Goal: Task Accomplishment & Management: Manage account settings

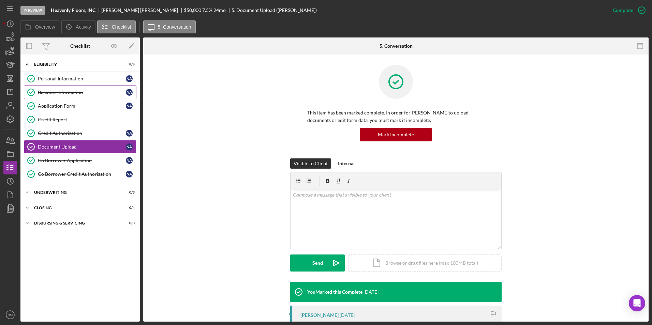
scroll to position [307, 0]
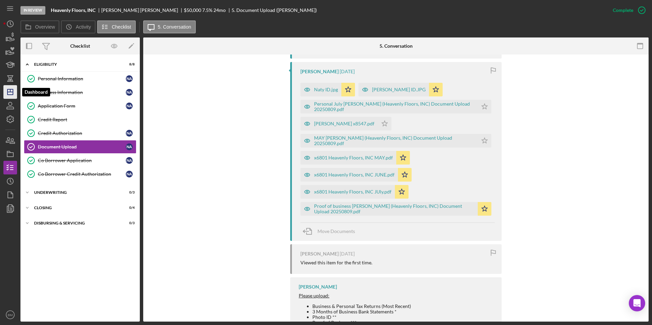
click at [10, 93] on icon "Icon/Dashboard" at bounding box center [10, 92] width 17 height 17
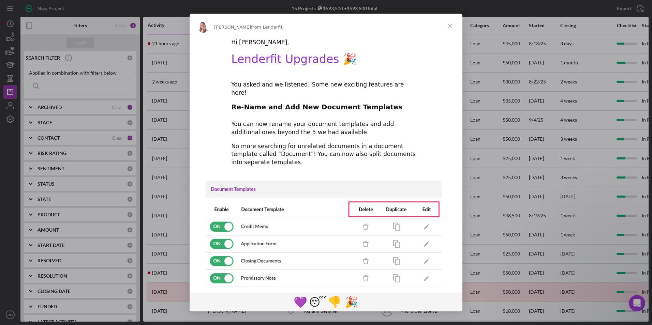
click at [447, 25] on span "Close" at bounding box center [450, 26] width 25 height 25
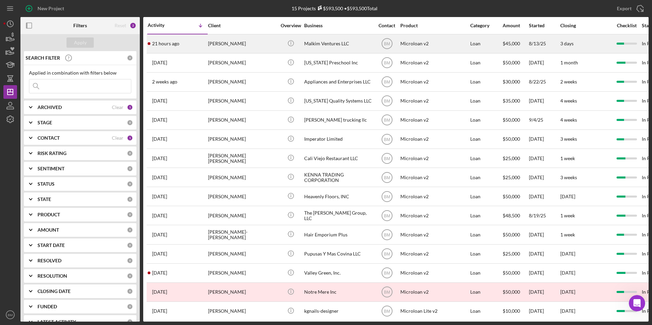
click at [316, 45] on div "Malkim Ventures LLC" at bounding box center [338, 44] width 68 height 18
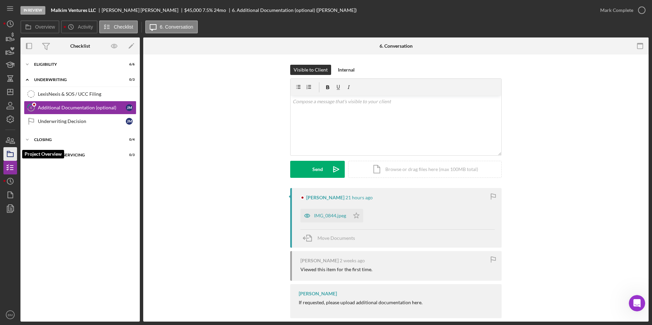
click at [11, 151] on icon "button" at bounding box center [10, 154] width 17 height 17
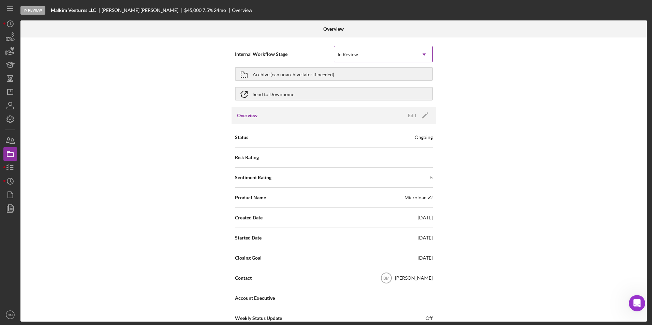
click at [375, 51] on div "In Review" at bounding box center [375, 55] width 82 height 16
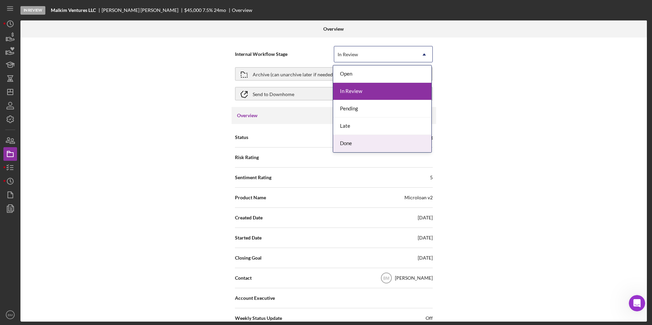
click at [362, 143] on div "Done" at bounding box center [382, 143] width 98 height 17
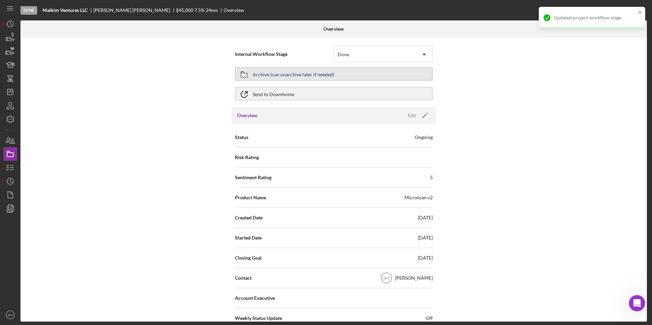
click at [281, 77] on div "Archive (can unarchive later if needed)" at bounding box center [294, 74] width 82 height 12
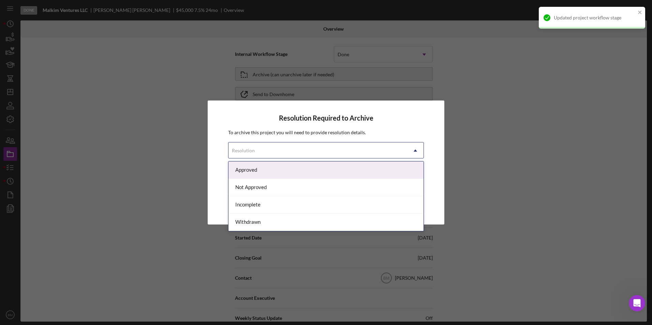
click at [291, 150] on div "Resolution" at bounding box center [318, 151] width 179 height 16
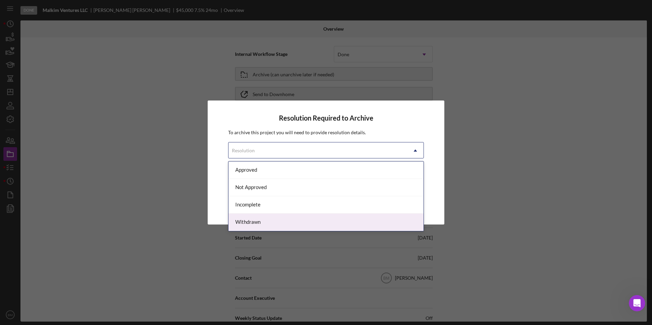
click at [272, 223] on div "Withdrawn" at bounding box center [326, 222] width 195 height 17
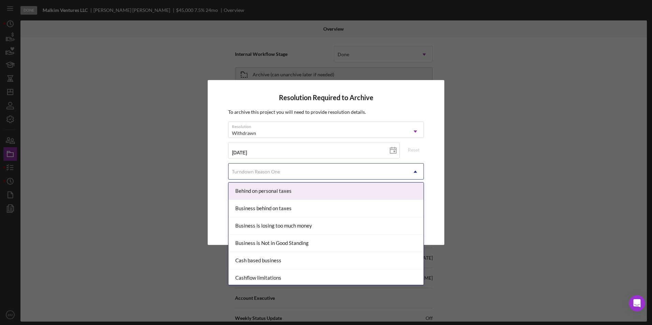
click at [272, 177] on div "Turndown Reason One" at bounding box center [318, 172] width 179 height 16
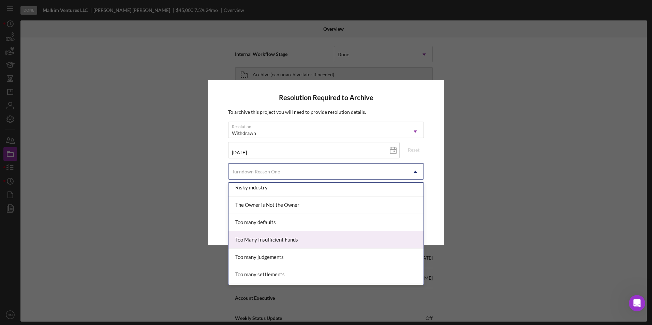
scroll to position [648, 0]
click at [292, 239] on div "The Owner is Not the Owner" at bounding box center [326, 239] width 195 height 17
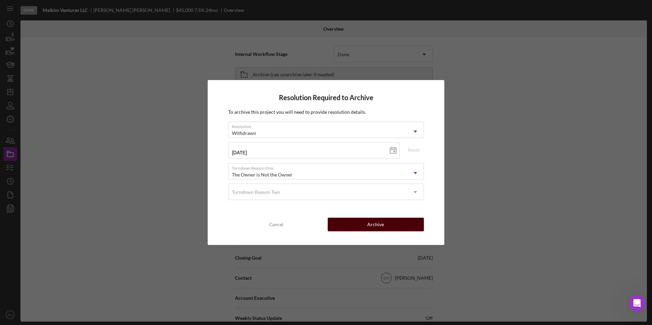
click at [362, 223] on button "Archive" at bounding box center [376, 225] width 96 height 14
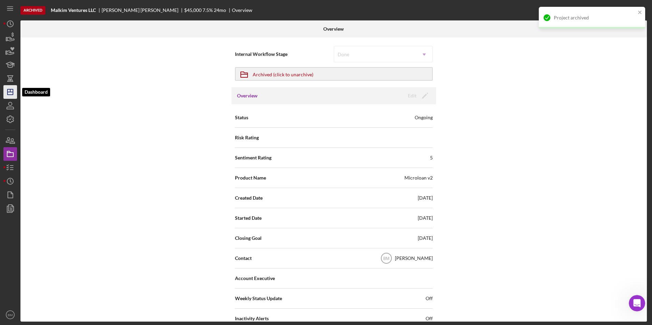
click at [15, 91] on icon "Icon/Dashboard" at bounding box center [10, 92] width 17 height 17
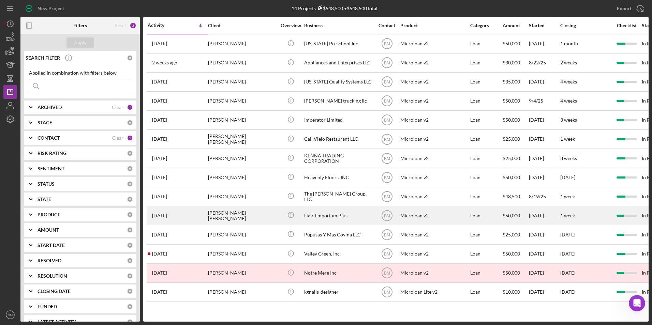
click at [323, 212] on div "Hair Emporium Plus" at bounding box center [338, 216] width 68 height 18
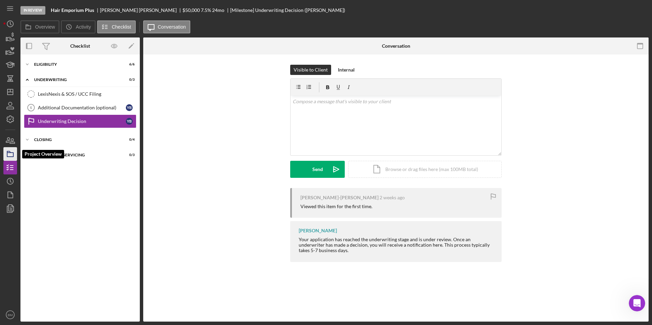
click at [12, 152] on icon "button" at bounding box center [10, 154] width 17 height 17
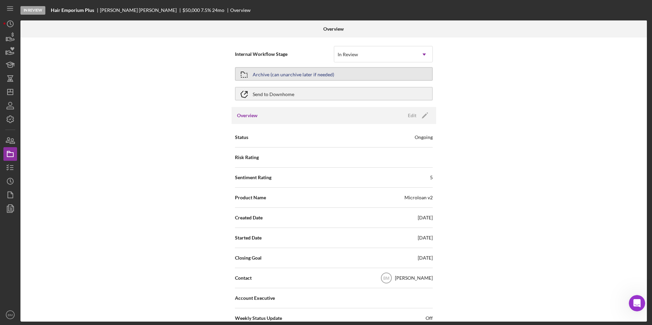
click at [317, 72] on div "Archive (can unarchive later if needed)" at bounding box center [294, 74] width 82 height 12
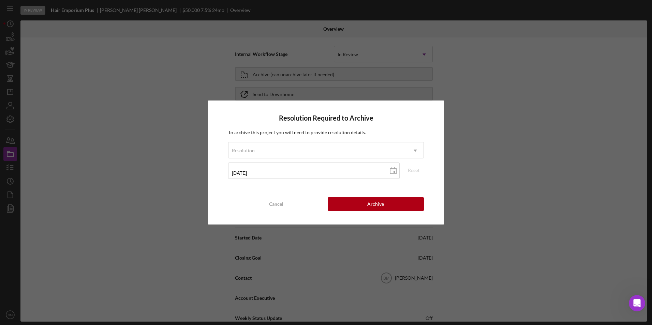
drag, startPoint x: 354, startPoint y: 164, endPoint x: 344, endPoint y: 159, distance: 11.6
click at [351, 163] on div "09/24/2025 2025-09-24" at bounding box center [314, 171] width 172 height 17
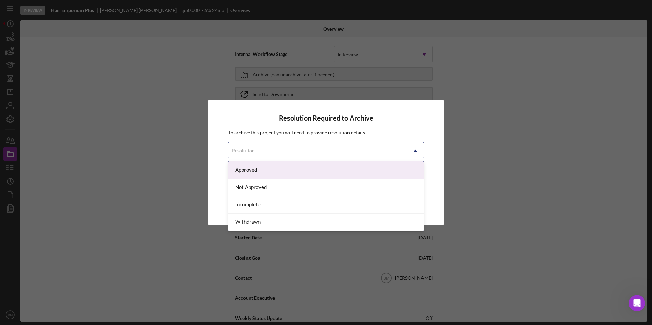
click at [337, 157] on div "Resolution" at bounding box center [318, 151] width 179 height 16
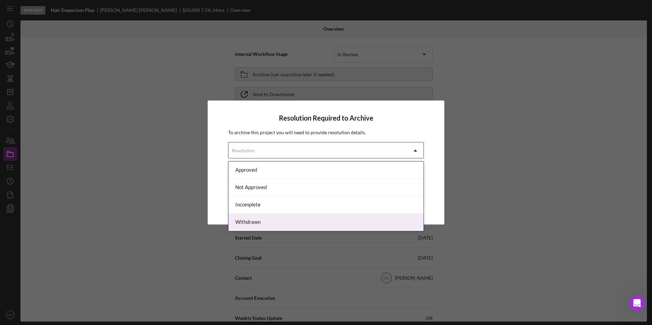
click at [295, 218] on div "Withdrawn" at bounding box center [326, 222] width 195 height 17
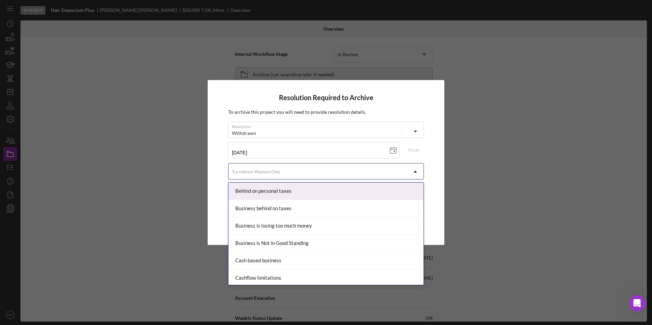
click at [263, 171] on div "Turndown Reason One" at bounding box center [256, 171] width 48 height 5
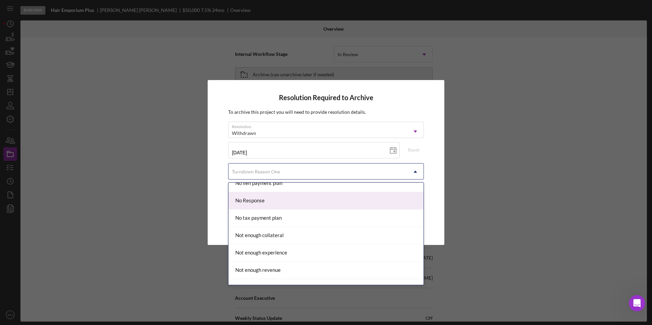
click at [289, 206] on div "No Response" at bounding box center [326, 200] width 195 height 17
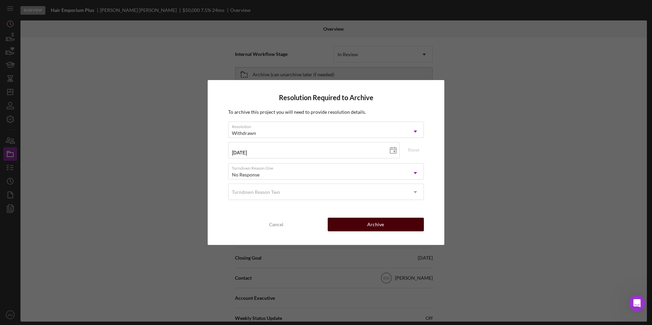
click at [379, 228] on div "Archive" at bounding box center [375, 225] width 17 height 14
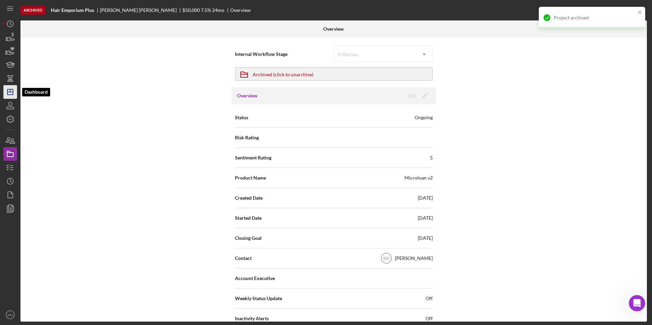
click at [9, 92] on line "button" at bounding box center [10, 92] width 5 height 0
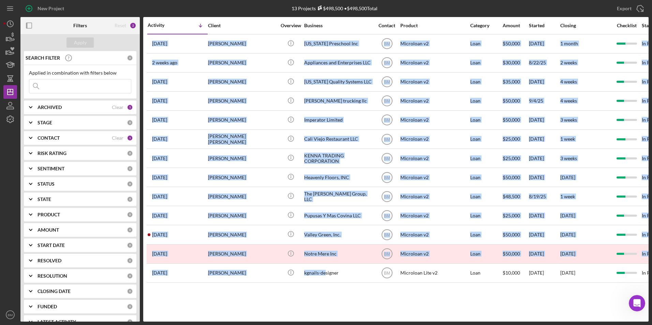
drag, startPoint x: 325, startPoint y: 276, endPoint x: 317, endPoint y: 289, distance: 15.2
click at [317, 289] on div "Activity Icon/Table Sort Arrow Client Overview Business Contact Product Categor…" at bounding box center [396, 169] width 506 height 305
drag, startPoint x: 317, startPoint y: 289, endPoint x: 344, endPoint y: 288, distance: 27.3
click at [344, 288] on div "Activity Icon/Table Sort Arrow Client Overview Business Contact Product Categor…" at bounding box center [396, 169] width 506 height 305
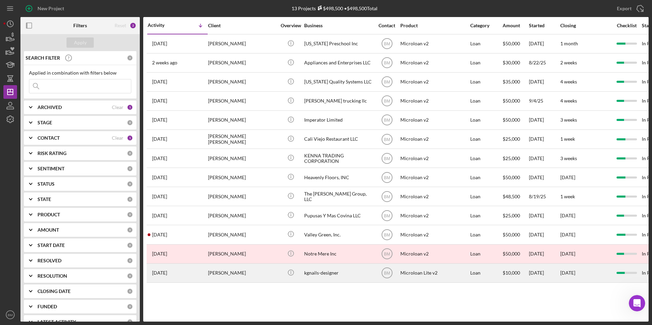
click at [354, 274] on div "kgnails-designer" at bounding box center [338, 273] width 68 height 18
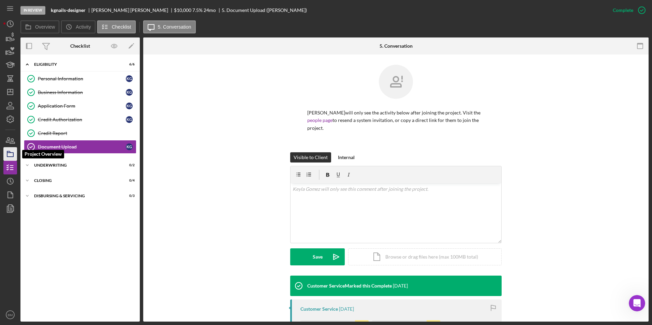
click at [17, 153] on icon "button" at bounding box center [10, 154] width 17 height 17
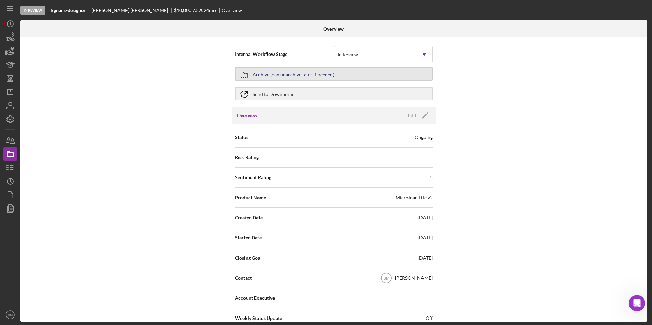
click at [306, 77] on div "Archive (can unarchive later if needed)" at bounding box center [294, 74] width 82 height 12
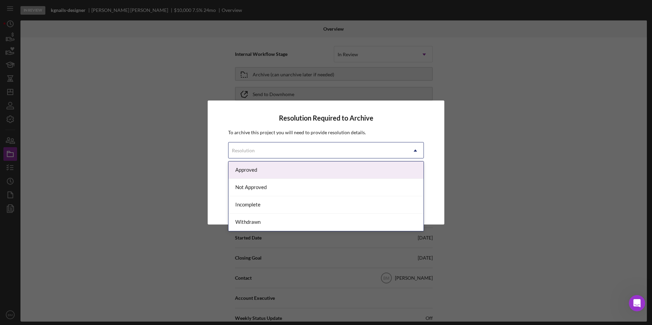
click at [294, 146] on div "Resolution" at bounding box center [318, 151] width 179 height 16
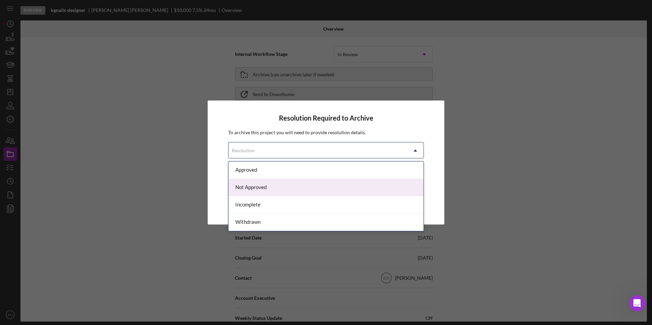
click at [265, 184] on div "Not Approved" at bounding box center [326, 187] width 195 height 17
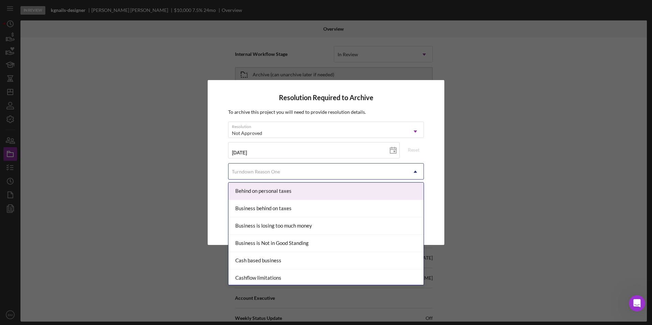
click at [268, 171] on div "Turndown Reason One" at bounding box center [256, 171] width 48 height 5
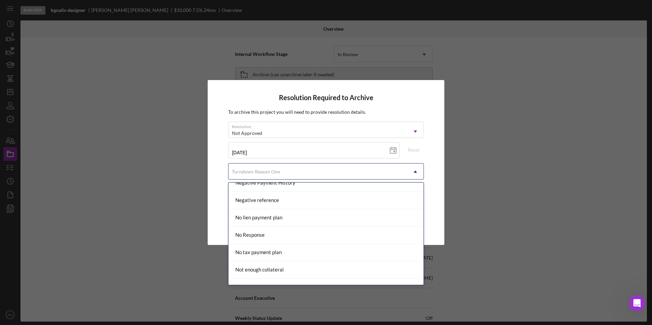
scroll to position [444, 0]
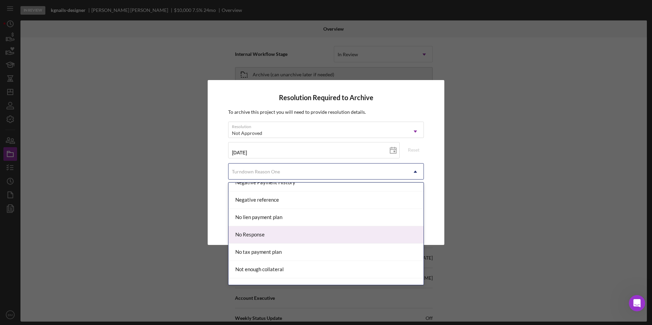
click at [286, 236] on div "No Response" at bounding box center [326, 235] width 195 height 17
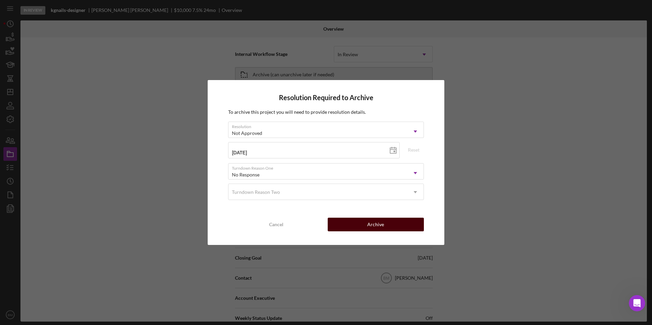
click at [368, 220] on button "Archive" at bounding box center [376, 225] width 96 height 14
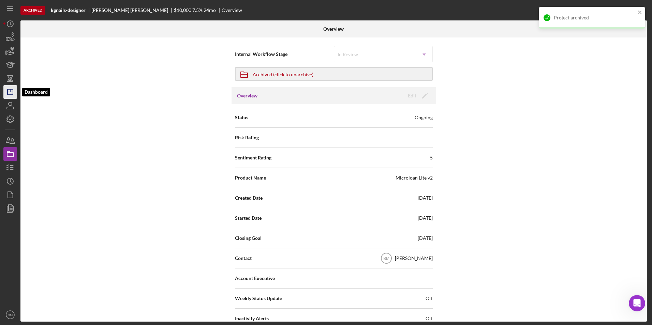
drag, startPoint x: 4, startPoint y: 96, endPoint x: 12, endPoint y: 98, distance: 8.0
click at [4, 96] on icon "Icon/Dashboard" at bounding box center [10, 92] width 17 height 17
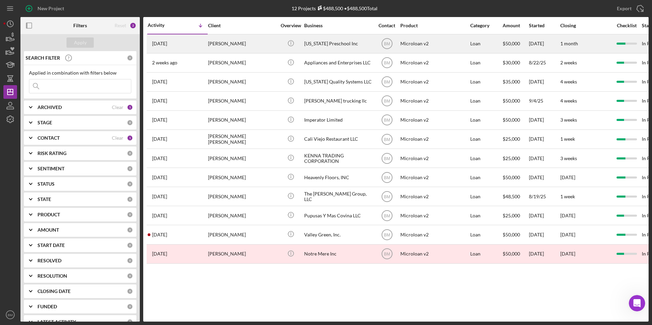
click at [328, 48] on div "Montana Preschool Inc" at bounding box center [338, 44] width 68 height 18
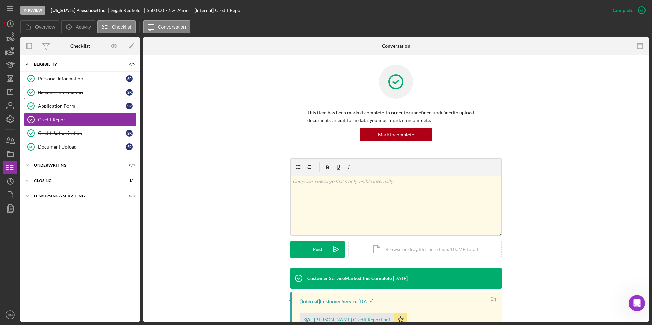
click at [58, 90] on div "Business Information" at bounding box center [82, 92] width 88 height 5
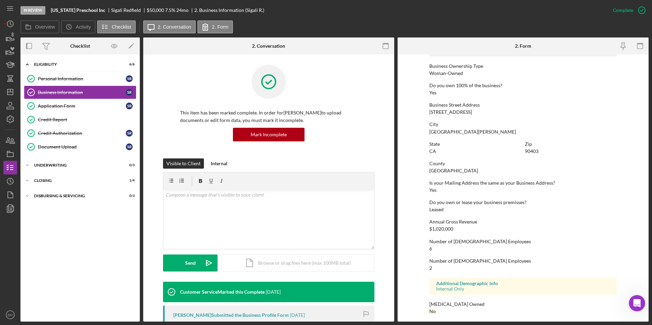
scroll to position [247, 0]
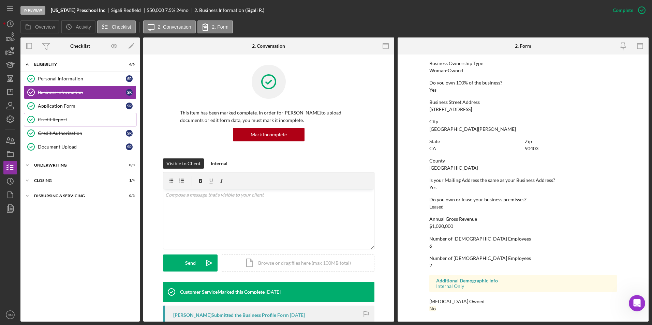
click at [82, 114] on link "Credit Report Credit Report" at bounding box center [80, 120] width 113 height 14
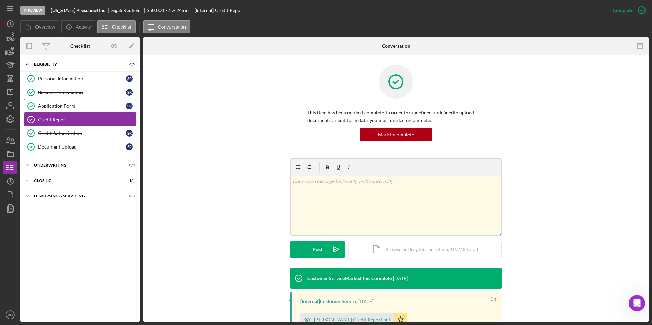
click at [79, 109] on div "Application Form" at bounding box center [82, 105] width 88 height 5
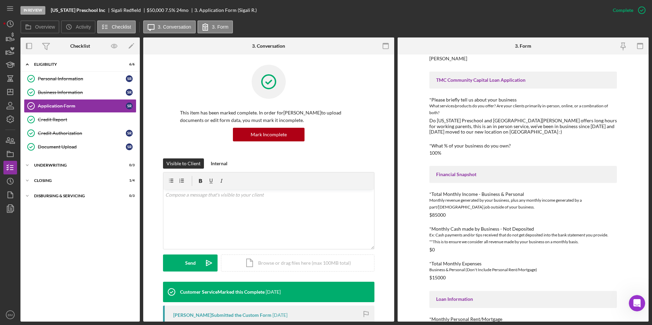
scroll to position [68, 0]
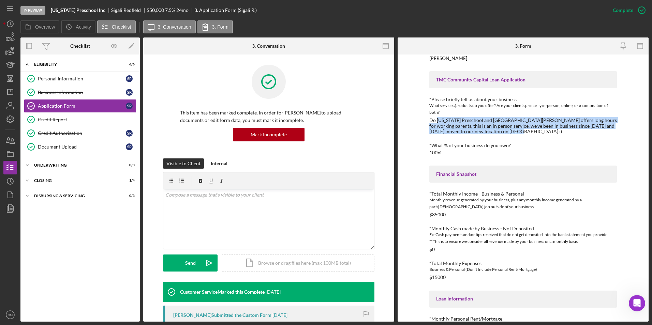
drag, startPoint x: 436, startPoint y: 121, endPoint x: 597, endPoint y: 131, distance: 161.3
click at [597, 131] on div "Do Montana Preschool and Santa Monica offers long hours for working parents, th…" at bounding box center [524, 126] width 188 height 16
copy div "Montana Preschool and Santa Monica offers long hours for working parents, this …"
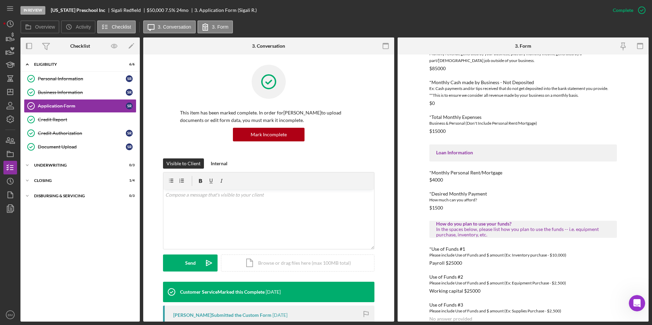
scroll to position [225, 0]
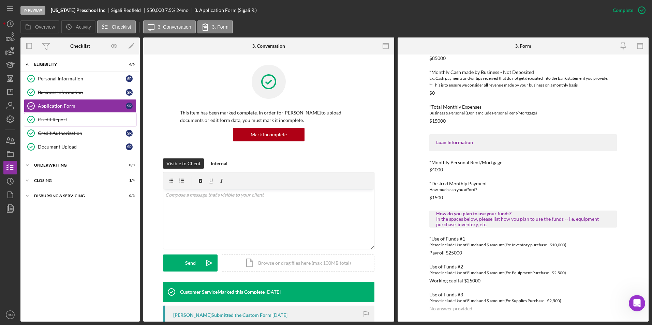
click at [96, 119] on div "Credit Report" at bounding box center [87, 119] width 98 height 5
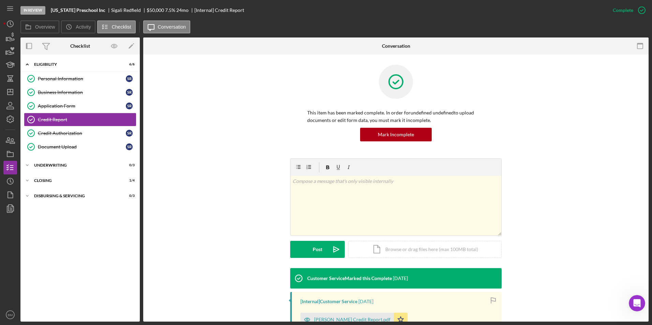
scroll to position [105, 0]
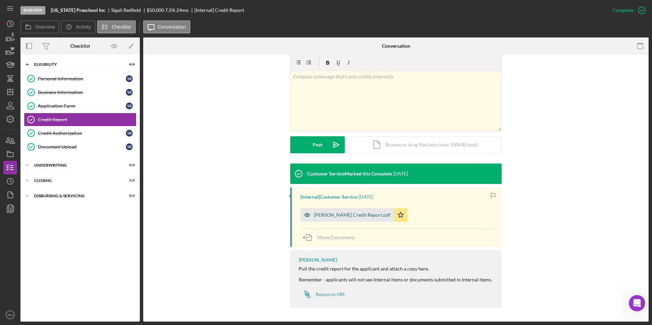
click at [342, 215] on div "Sigali Redfield Credit Report.pdf" at bounding box center [352, 215] width 76 height 5
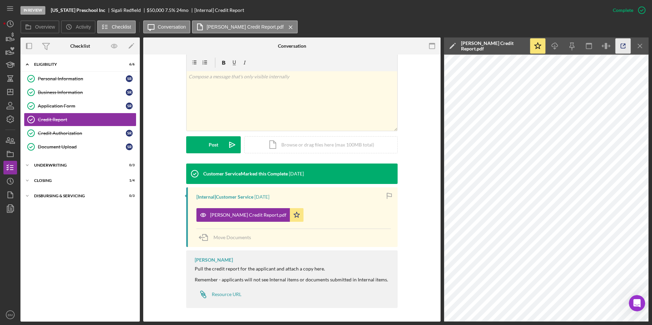
click at [616, 45] on icon "button" at bounding box center [623, 46] width 15 height 15
click at [105, 101] on link "Application Form Application Form S R" at bounding box center [80, 106] width 113 height 14
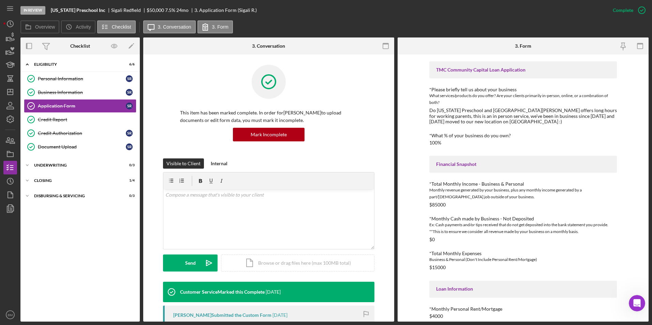
scroll to position [225, 0]
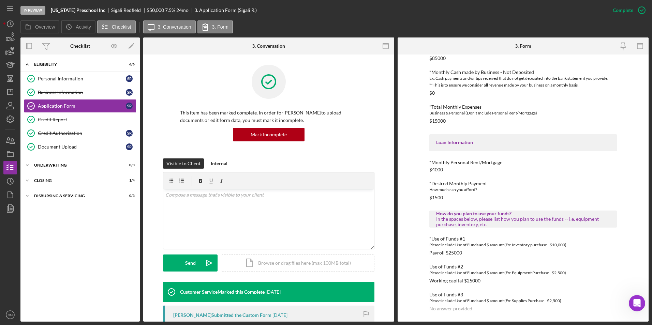
click at [435, 192] on div "How much can you afford?" at bounding box center [524, 190] width 188 height 7
click at [425, 165] on div "To edit this form you must mark this item incomplete *Applicant Personal Phone …" at bounding box center [523, 188] width 251 height 267
click at [89, 124] on link "Credit Report Credit Report" at bounding box center [80, 120] width 113 height 14
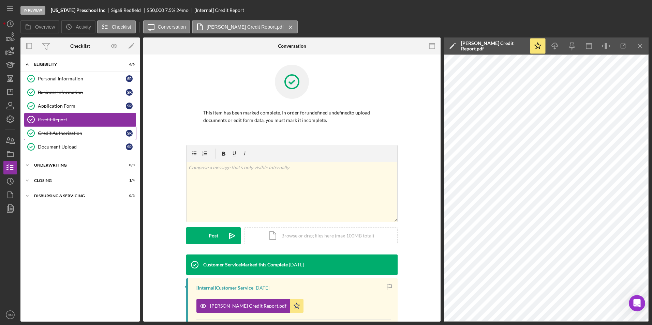
click at [87, 132] on div "Credit Authorization" at bounding box center [82, 133] width 88 height 5
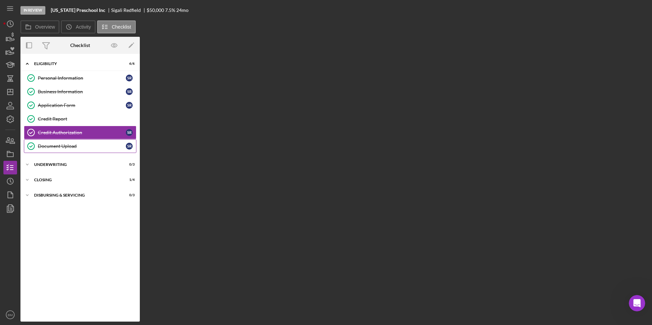
click at [87, 144] on div "Document Upload" at bounding box center [82, 146] width 88 height 5
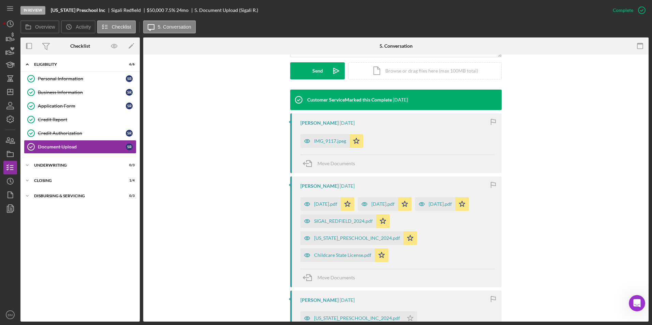
scroll to position [205, 0]
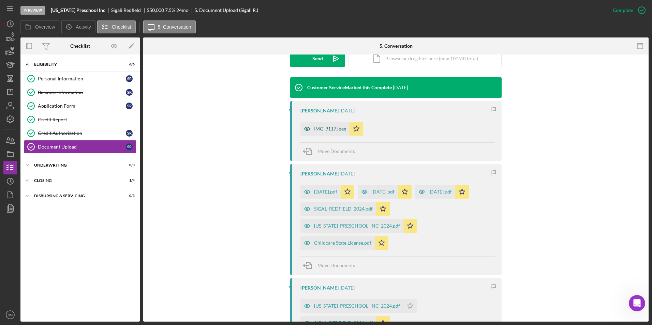
click at [323, 135] on div "IMG_9117.jpeg" at bounding box center [325, 129] width 49 height 14
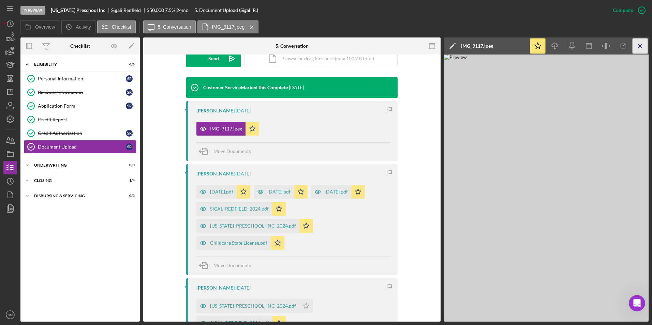
click at [646, 45] on icon "Icon/Menu Close" at bounding box center [640, 46] width 15 height 15
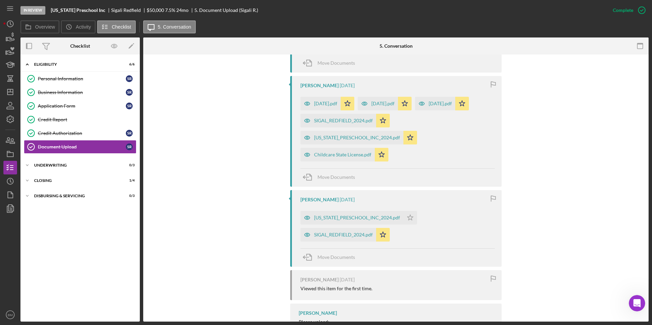
scroll to position [307, 0]
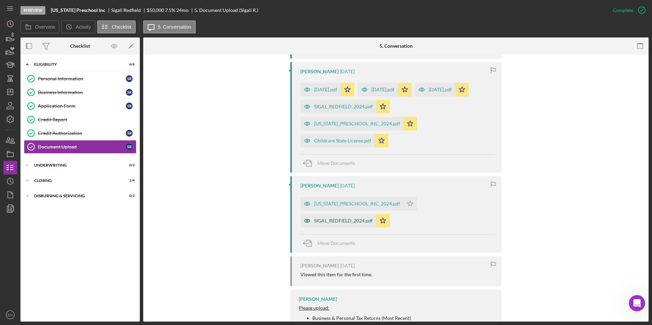
click at [344, 225] on div "SIGAL_REDFIELD_2024.pdf" at bounding box center [339, 221] width 76 height 14
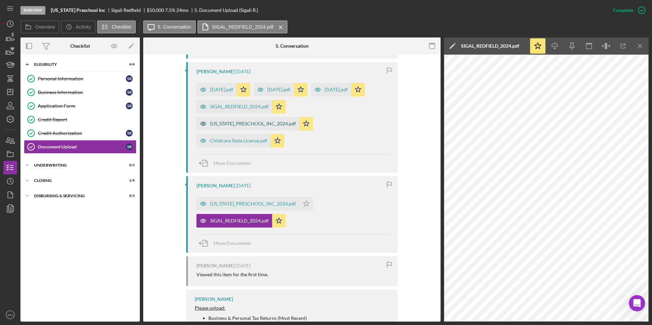
click at [266, 124] on div "MONTANA_PRESCHOOL_INC_2024.pdf" at bounding box center [253, 123] width 86 height 5
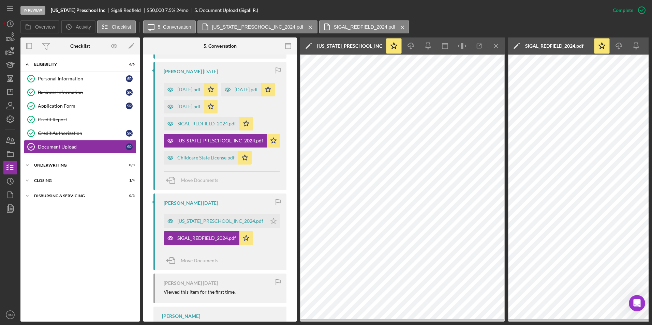
drag, startPoint x: 222, startPoint y: 1, endPoint x: 261, endPoint y: 211, distance: 214.0
click at [261, 211] on div "Sigali Redfield 1 week ago MONTANA_PRESCHOOL_INC_2024.pdf Icon/Star SIGAL_REDFI…" at bounding box center [220, 232] width 133 height 77
click at [6, 97] on icon "Icon/Dashboard" at bounding box center [10, 92] width 17 height 17
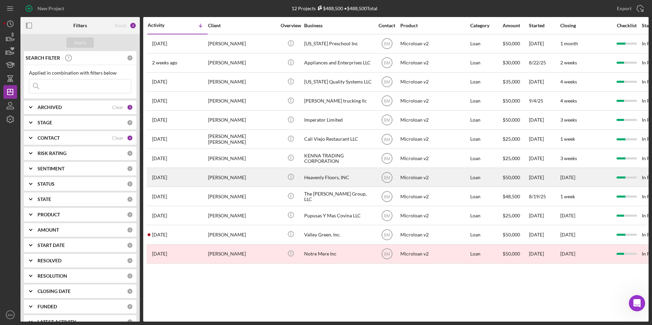
click at [321, 185] on div "Heavenly Floors, INC" at bounding box center [338, 178] width 68 height 18
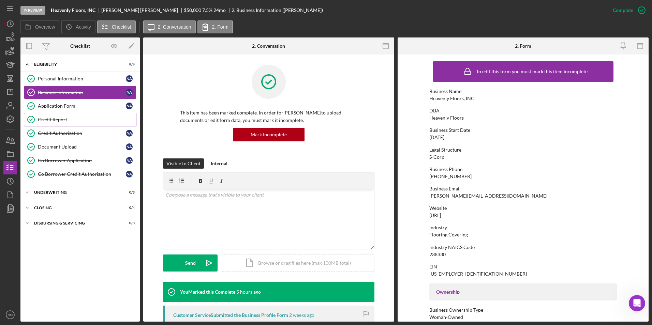
click at [59, 126] on link "Credit Report Credit Report" at bounding box center [80, 120] width 113 height 14
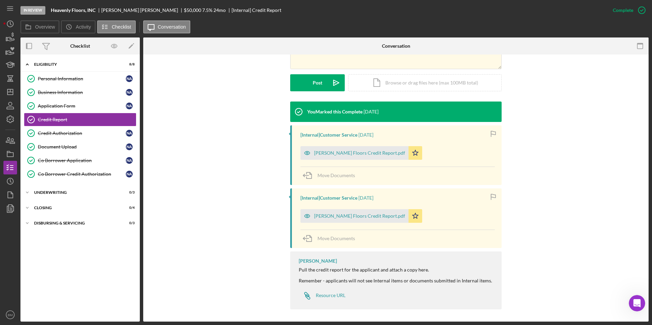
scroll to position [168, 0]
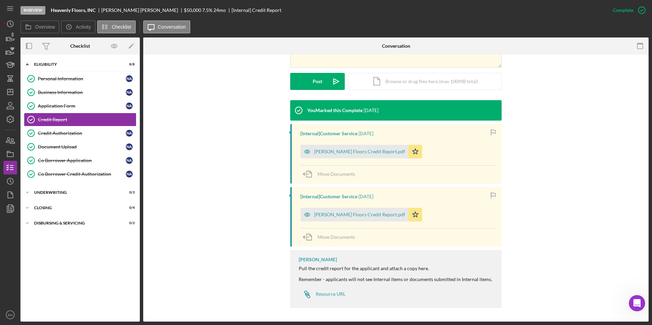
click at [298, 151] on div "[Internal] Customer Service 4 weeks ago Adrian Heavnly Floors Credit Report.pdf…" at bounding box center [396, 154] width 212 height 60
click at [309, 150] on icon "button" at bounding box center [308, 152] width 14 height 14
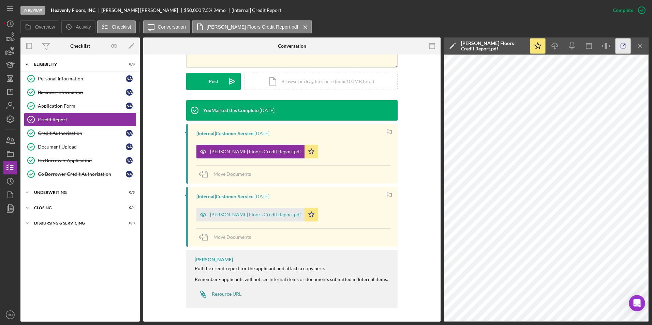
click at [616, 45] on icon "button" at bounding box center [623, 46] width 15 height 15
click at [272, 216] on div "[PERSON_NAME] Floors Credit Report.pdf" at bounding box center [255, 214] width 91 height 5
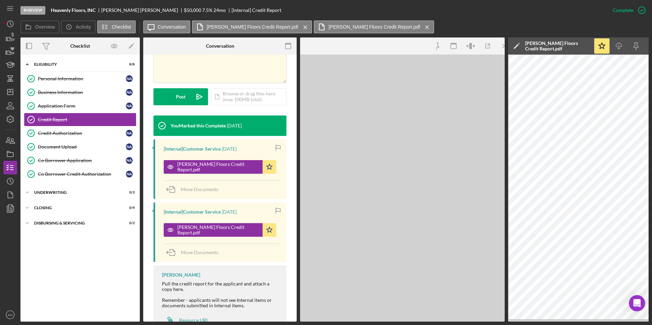
scroll to position [176, 0]
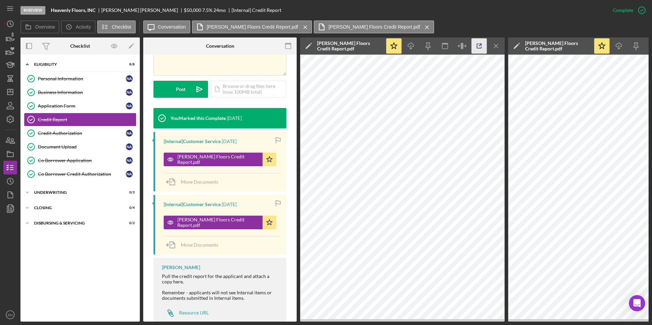
click at [483, 48] on icon "button" at bounding box center [479, 46] width 15 height 15
click at [501, 43] on icon "Icon/Menu Close" at bounding box center [496, 46] width 15 height 15
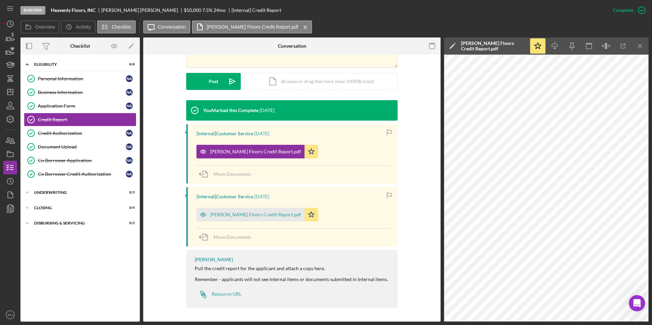
scroll to position [168, 0]
click at [636, 51] on icon "Icon/Menu Close" at bounding box center [640, 46] width 15 height 15
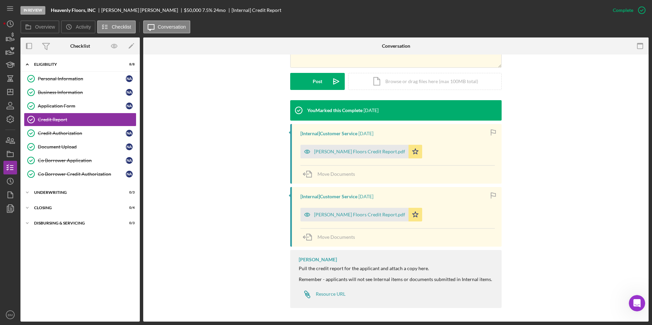
drag, startPoint x: 607, startPoint y: 162, endPoint x: 604, endPoint y: 159, distance: 4.6
click at [604, 159] on div "You Marked this Complete 3 weeks ago [Internal] Customer Service 4 weeks ago Ad…" at bounding box center [396, 206] width 485 height 212
click at [45, 94] on div "Business Information" at bounding box center [82, 92] width 88 height 5
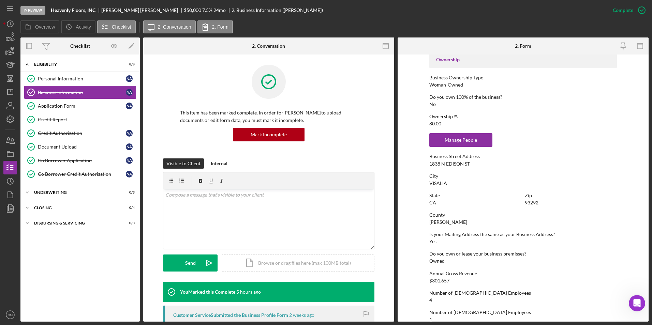
scroll to position [239, 0]
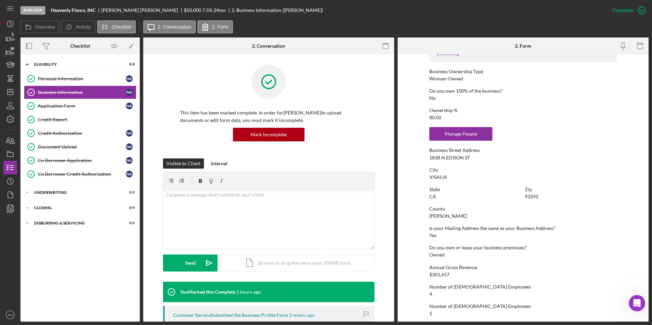
drag, startPoint x: 432, startPoint y: 114, endPoint x: 428, endPoint y: 108, distance: 7.2
click at [432, 114] on div "Ownership % 80.00" at bounding box center [524, 114] width 188 height 13
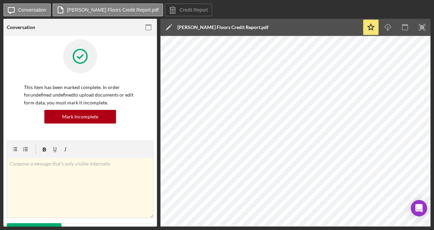
click at [147, 33] on icon "button" at bounding box center [148, 27] width 15 height 15
click at [148, 25] on rect "button" at bounding box center [148, 25] width 5 height 1
